Goal: Contribute content: Add original content to the website for others to see

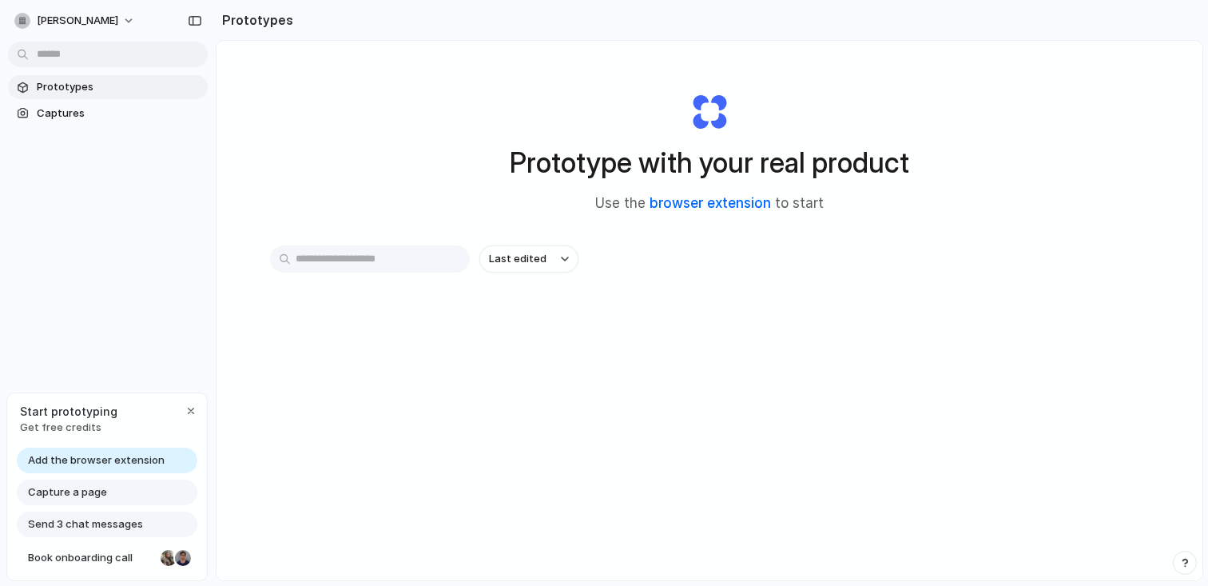
click at [723, 205] on link "browser extension" at bounding box center [709, 203] width 121 height 16
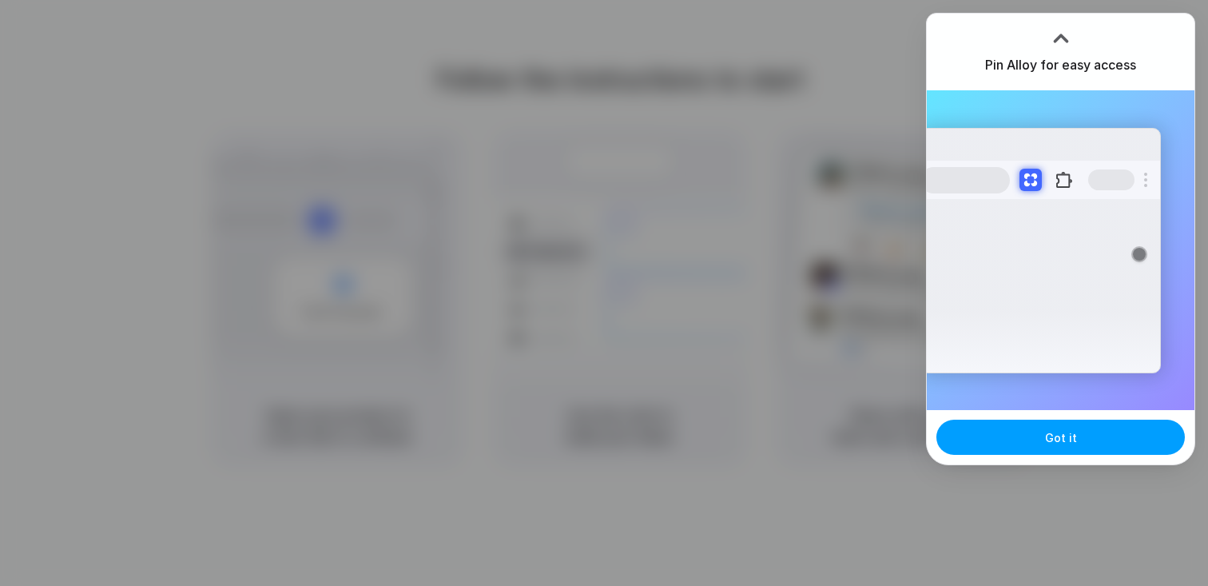
click at [1125, 435] on button "Got it" at bounding box center [1060, 436] width 248 height 35
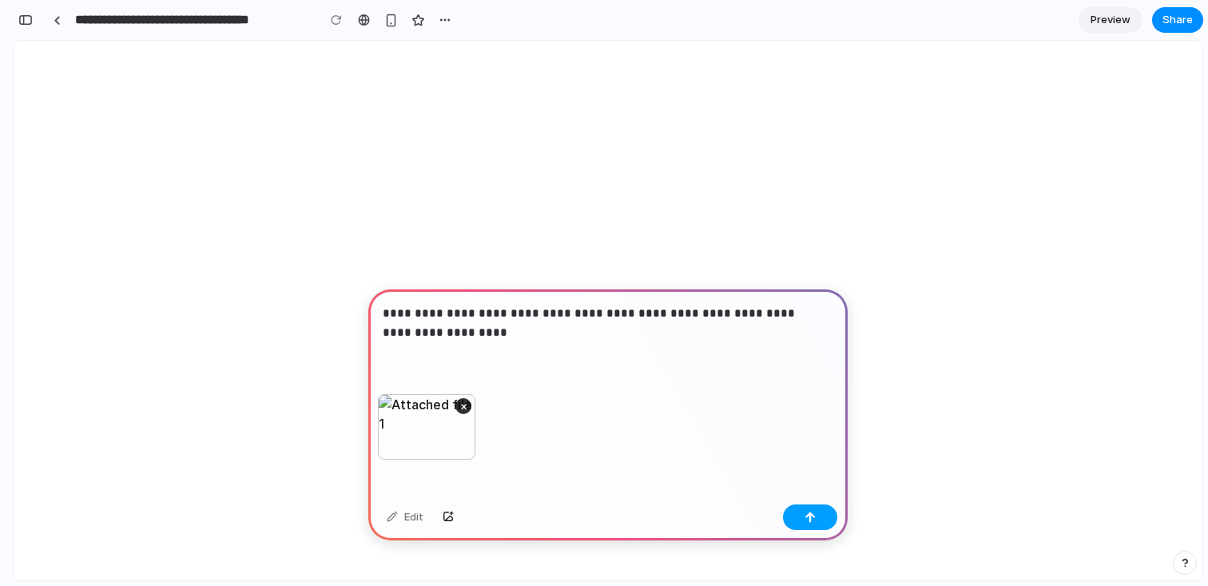
click at [812, 518] on div "button" at bounding box center [809, 516] width 11 height 11
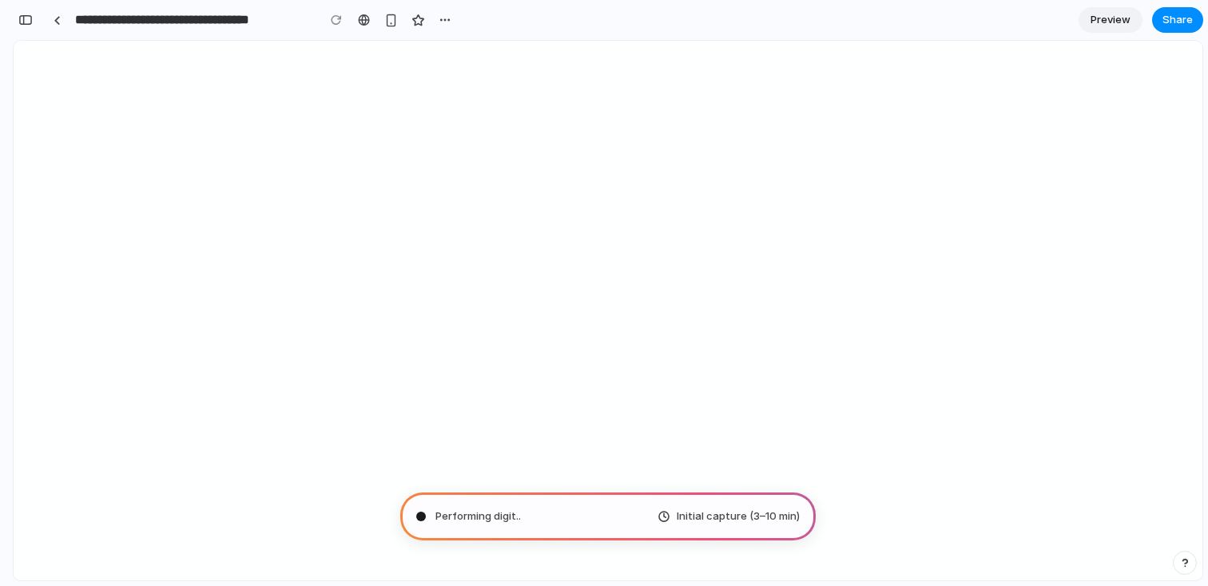
type input "**********"
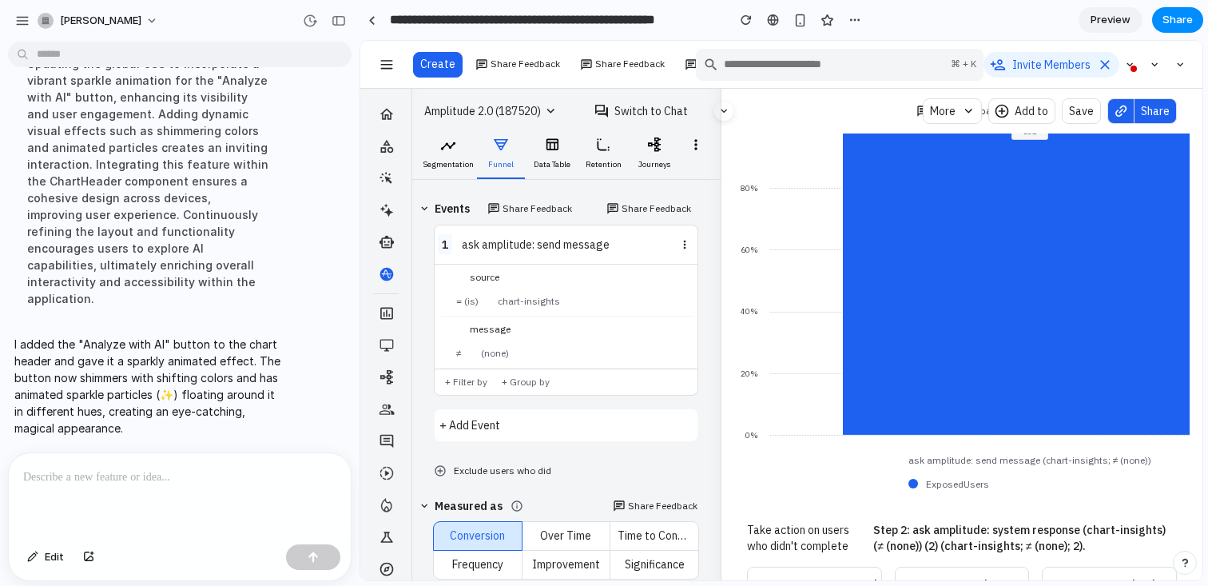
scroll to position [371, 0]
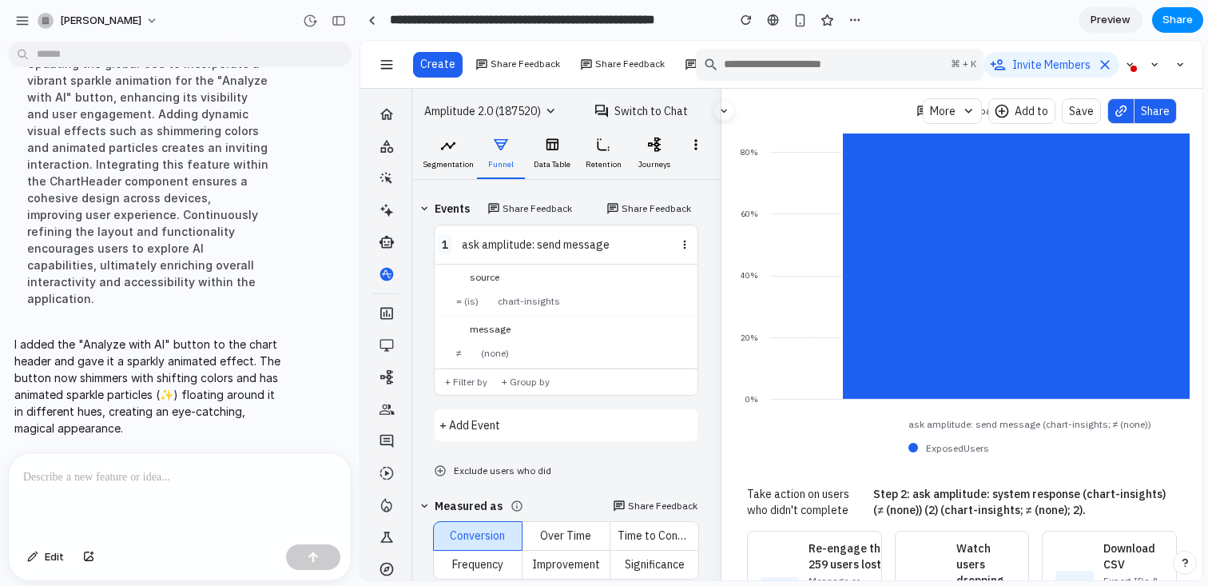
click at [941, 113] on span "More" at bounding box center [943, 111] width 26 height 16
click at [373, 18] on div at bounding box center [371, 20] width 7 height 9
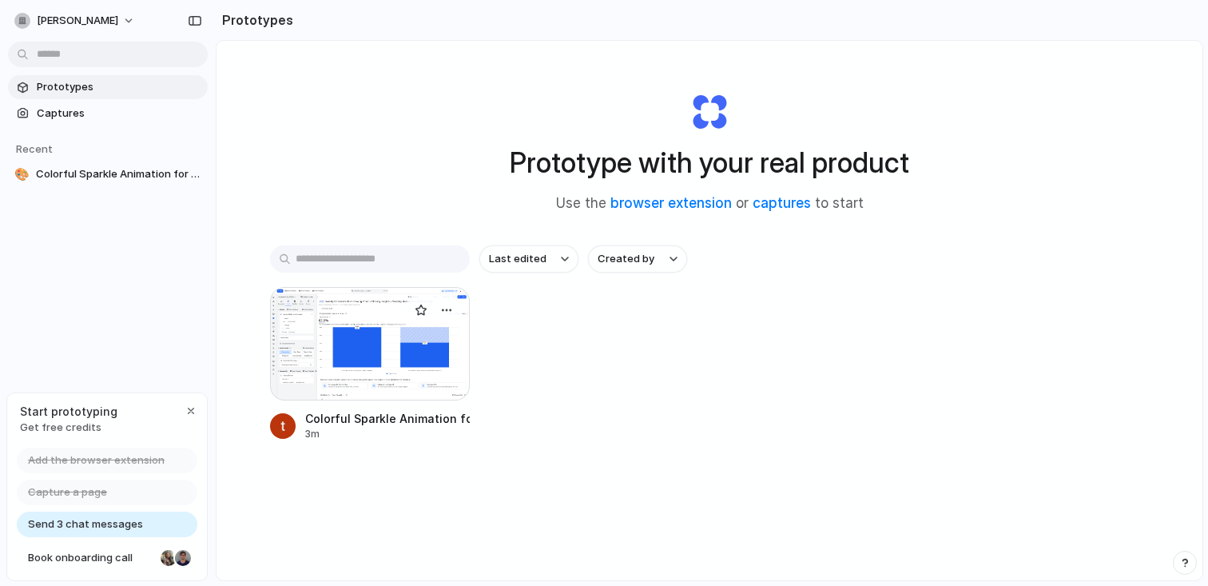
click at [383, 347] on div at bounding box center [370, 343] width 200 height 113
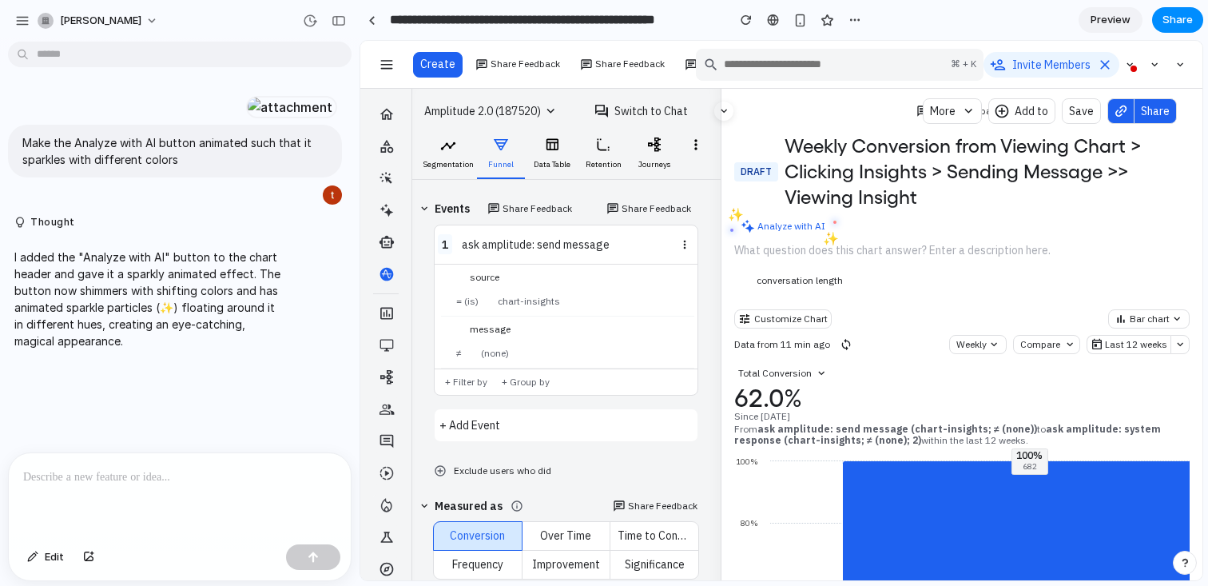
click at [1119, 27] on span "Preview" at bounding box center [1110, 20] width 40 height 16
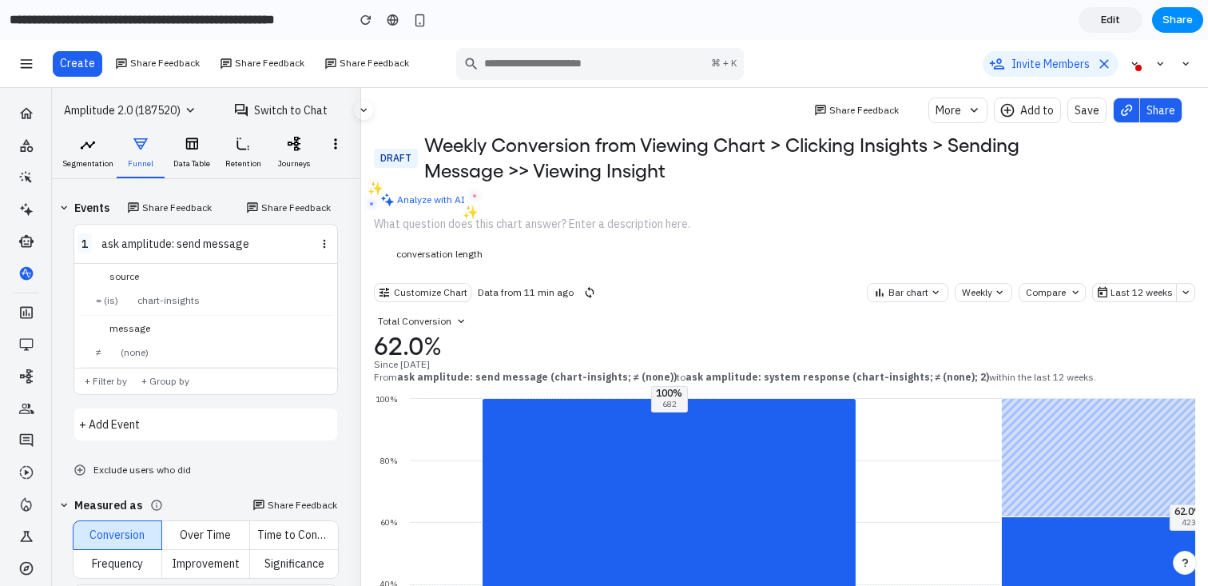
click at [844, 105] on span "Share Feedback" at bounding box center [863, 110] width 69 height 13
click at [1110, 26] on span "Edit" at bounding box center [1110, 20] width 19 height 16
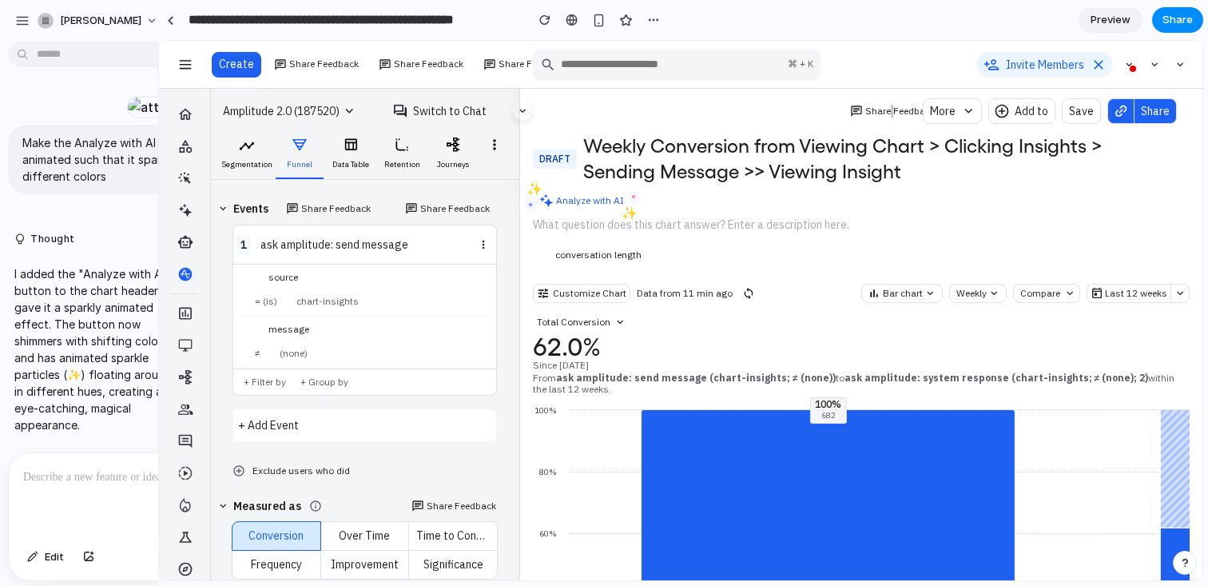
drag, startPoint x: 357, startPoint y: 129, endPoint x: 158, endPoint y: 136, distance: 199.0
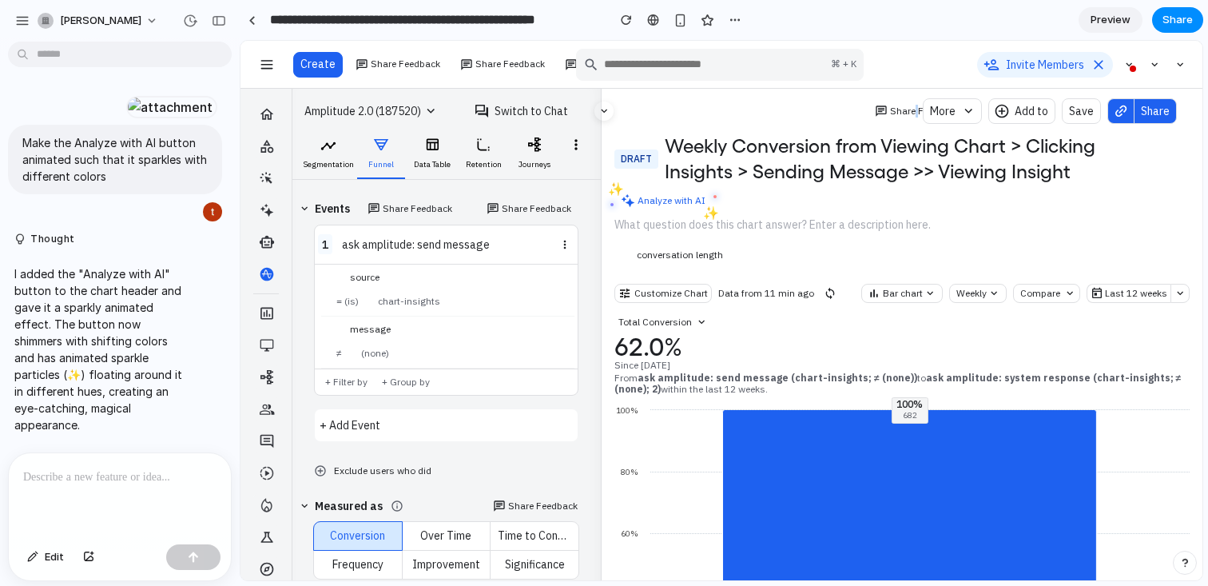
click at [890, 108] on span "Share Feedback" at bounding box center [924, 111] width 69 height 13
click at [45, 556] on span "Edit" at bounding box center [54, 557] width 19 height 16
click at [886, 111] on div at bounding box center [721, 311] width 961 height 538
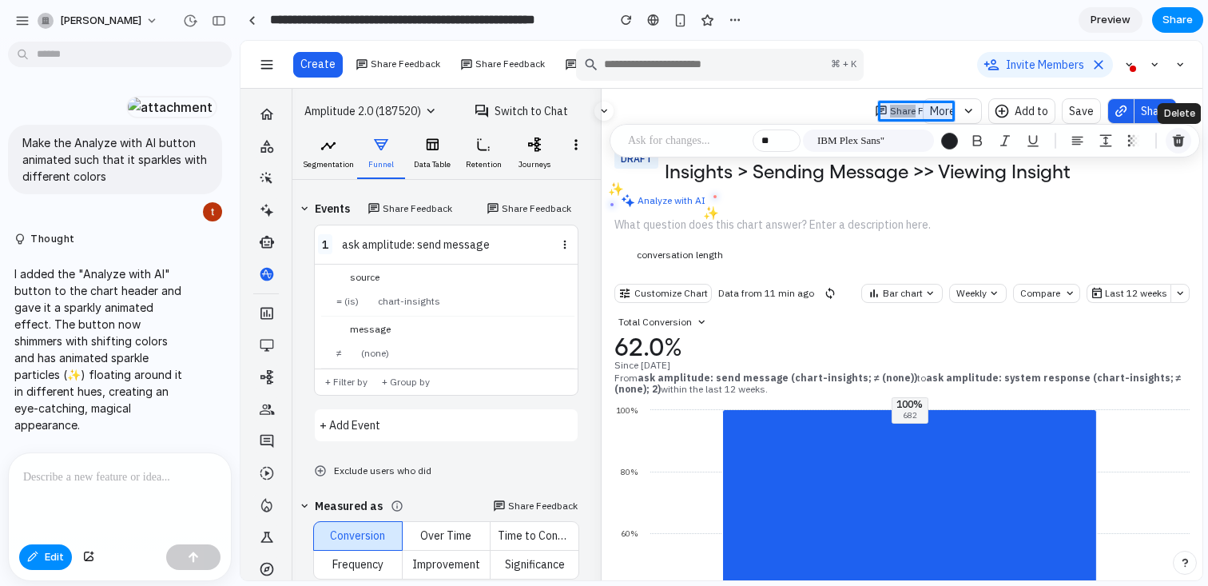
click at [1187, 138] on button "button" at bounding box center [1179, 141] width 26 height 26
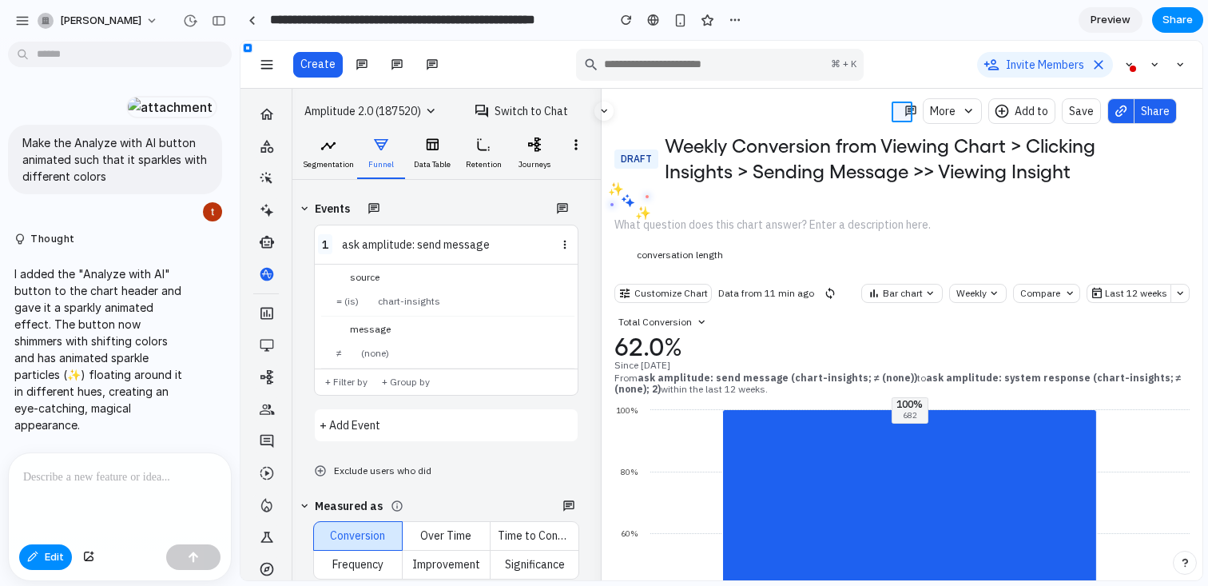
click at [900, 112] on div at bounding box center [721, 311] width 961 height 538
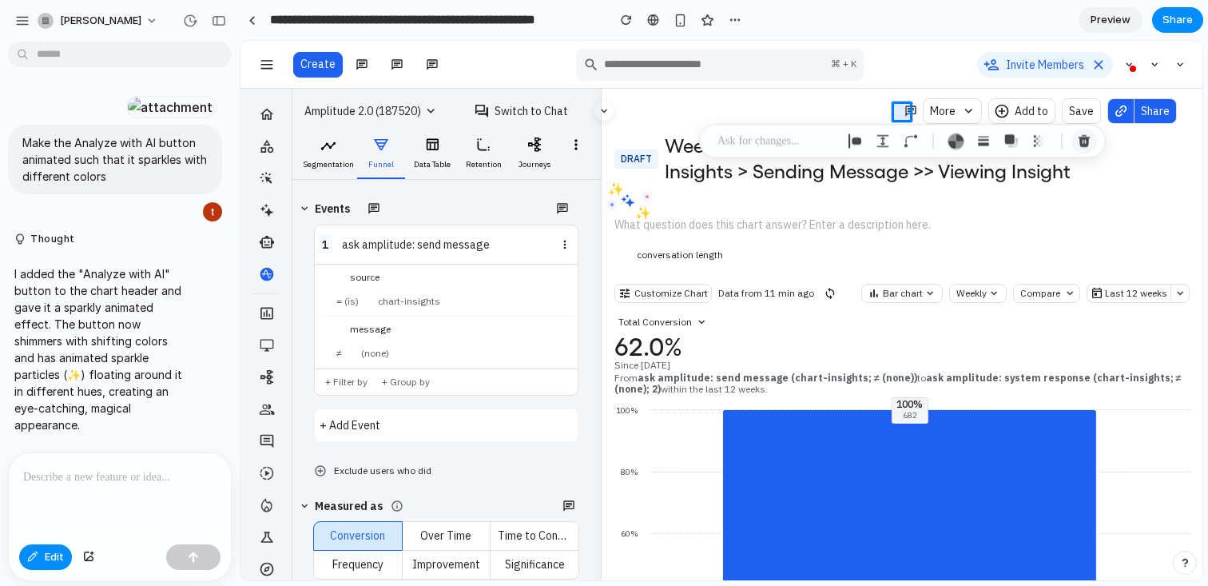
click at [1080, 146] on div "button" at bounding box center [1084, 141] width 14 height 14
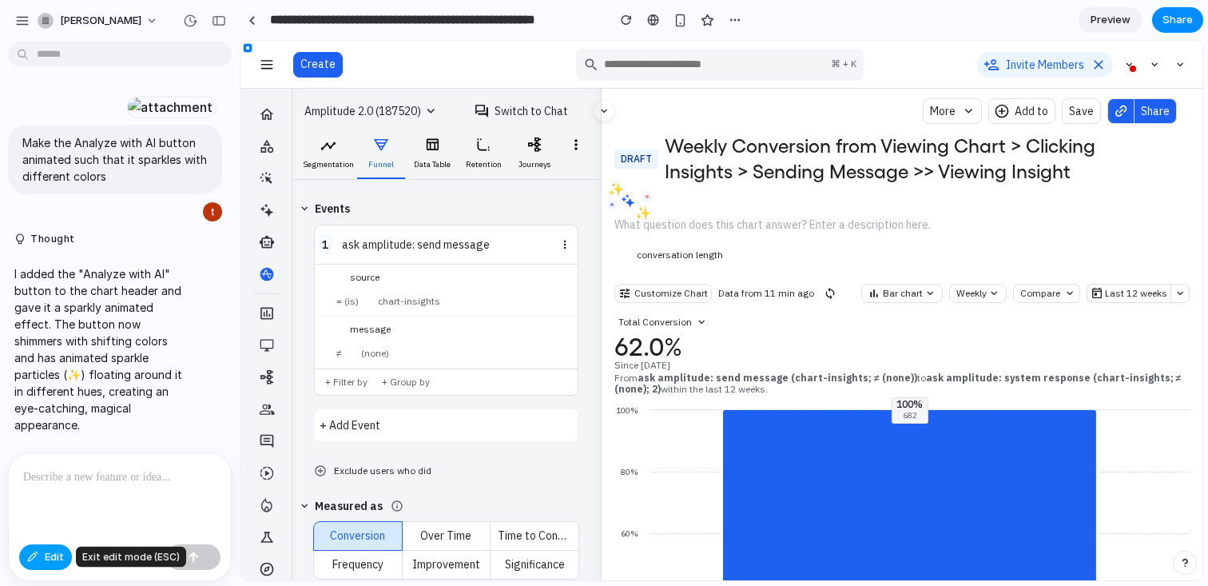
click at [57, 558] on span "Edit" at bounding box center [54, 557] width 19 height 16
